Goal: Find specific page/section: Find specific page/section

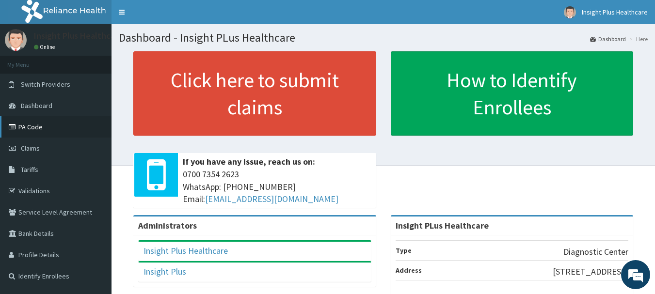
click at [36, 124] on link "PA Code" at bounding box center [55, 126] width 111 height 21
click at [34, 127] on link "PA Code" at bounding box center [55, 126] width 111 height 21
